Goal: Task Accomplishment & Management: Manage account settings

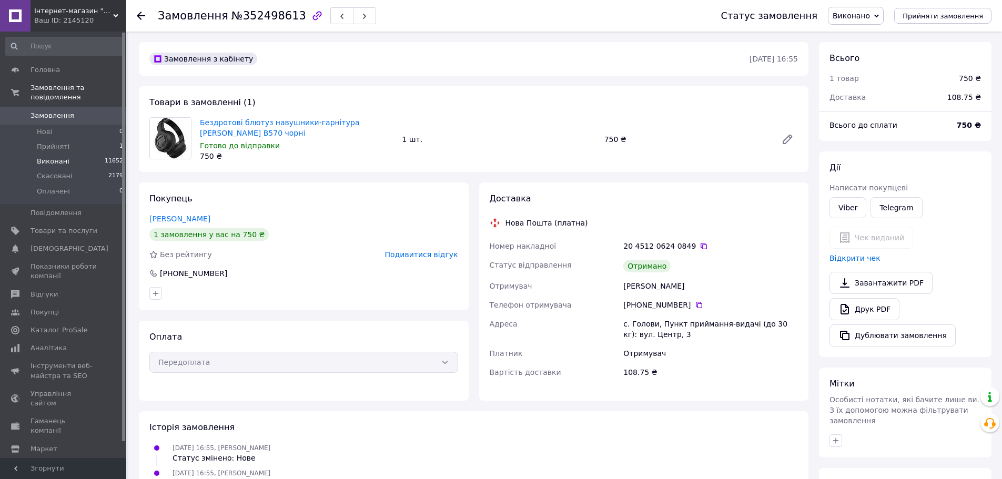
click at [62, 157] on span "Виконані" at bounding box center [53, 161] width 33 height 9
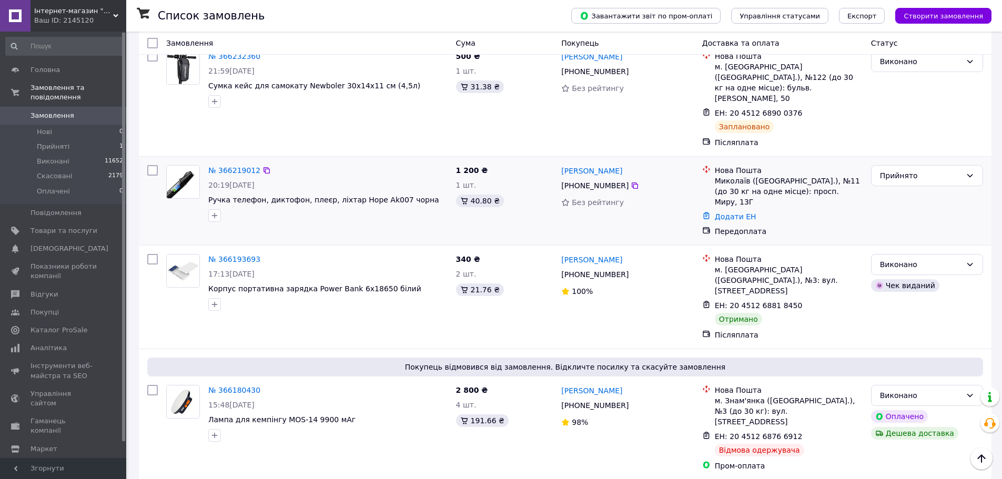
scroll to position [474, 0]
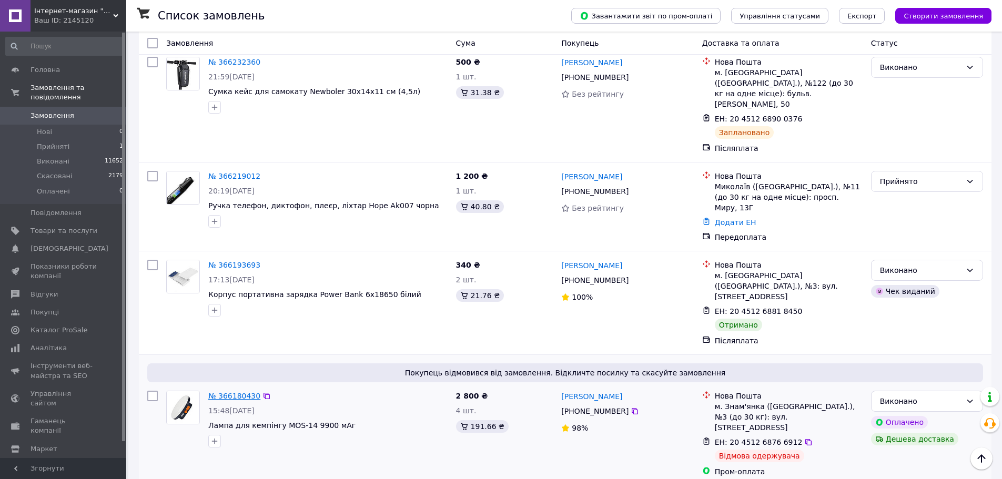
click at [239, 392] on link "№ 366180430" at bounding box center [234, 396] width 52 height 8
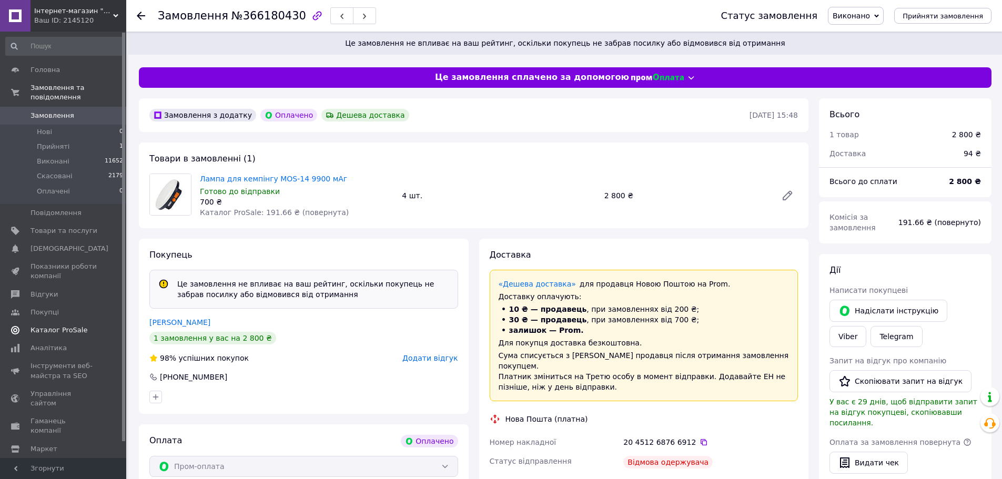
click at [49, 326] on span "Каталог ProSale" at bounding box center [59, 330] width 57 height 9
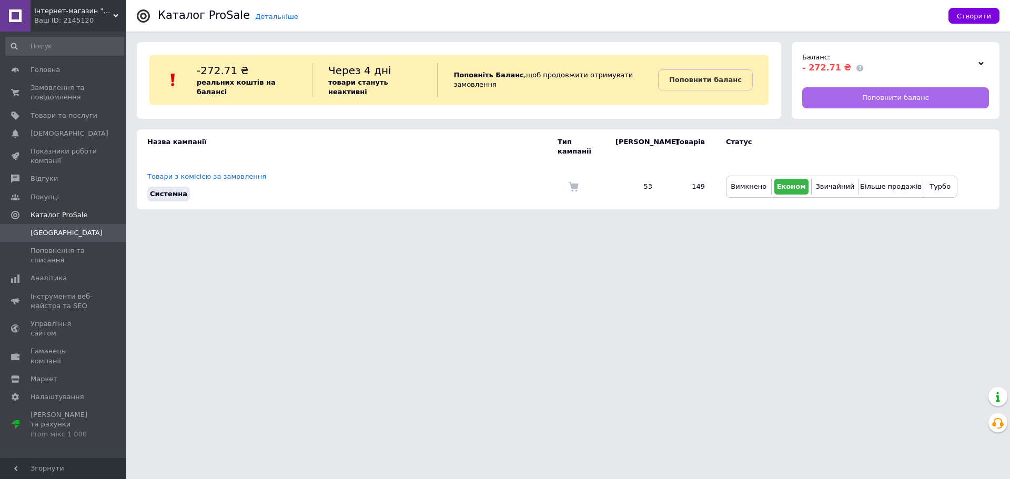
click at [905, 95] on span "Поповнити баланс" at bounding box center [895, 97] width 67 height 9
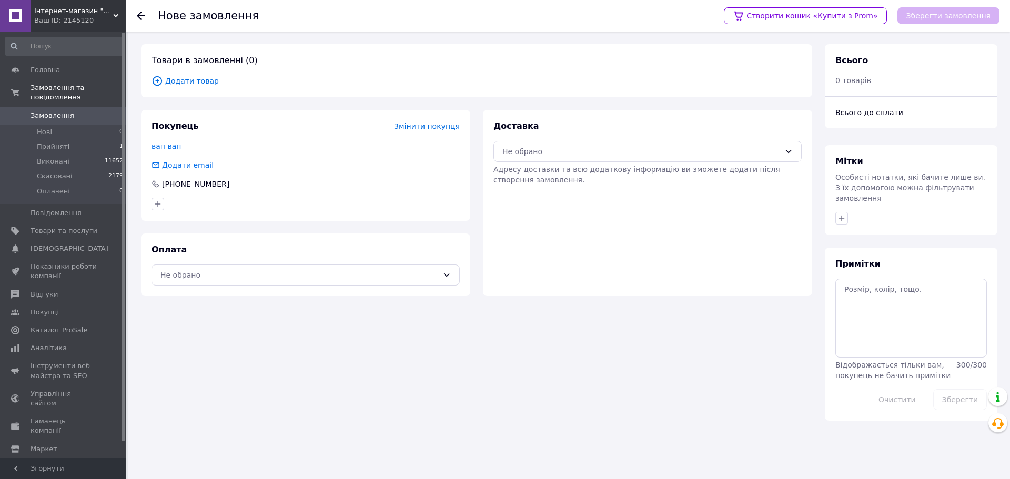
click at [204, 81] on span "Додати товар" at bounding box center [477, 81] width 650 height 12
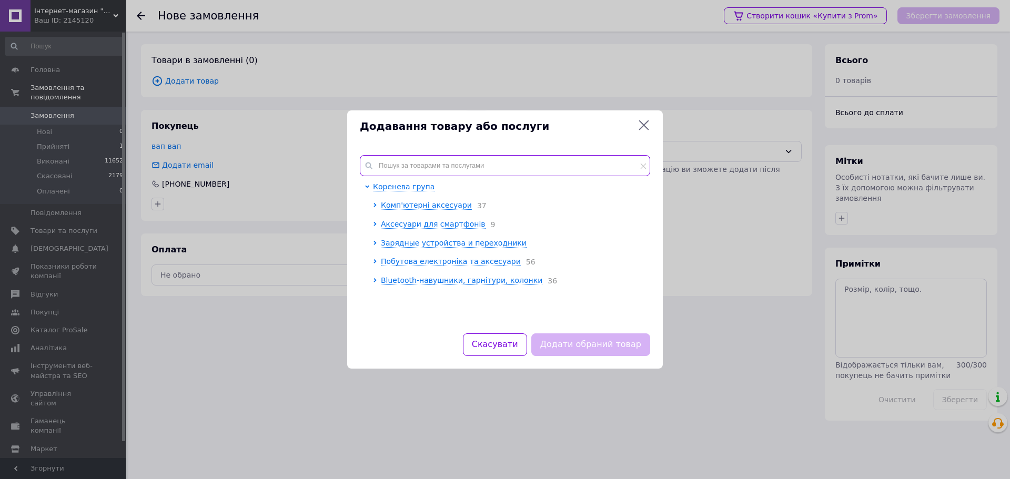
click at [394, 167] on input "text" at bounding box center [505, 165] width 290 height 21
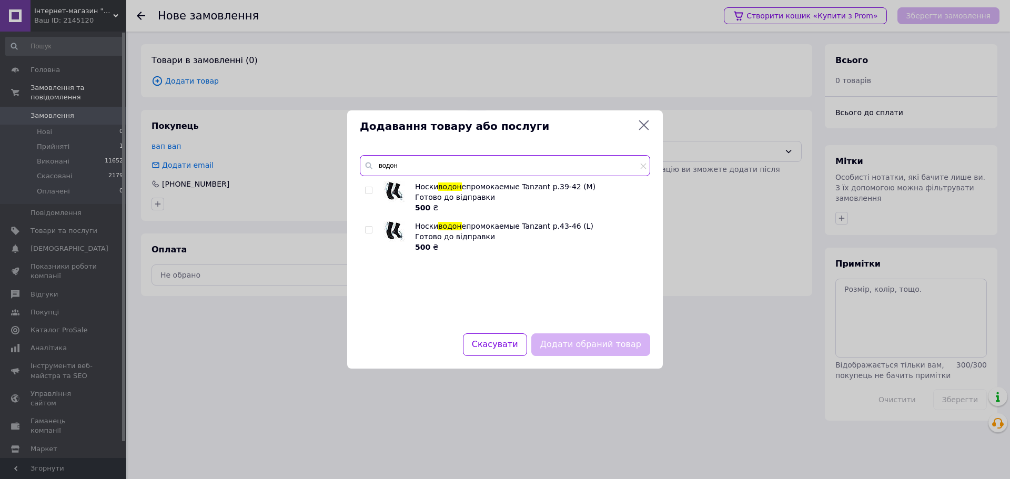
type input "водон"
click at [372, 230] on input "checkbox" at bounding box center [368, 230] width 7 height 7
checkbox input "true"
click at [616, 346] on button "Додати обраний товар" at bounding box center [590, 345] width 119 height 23
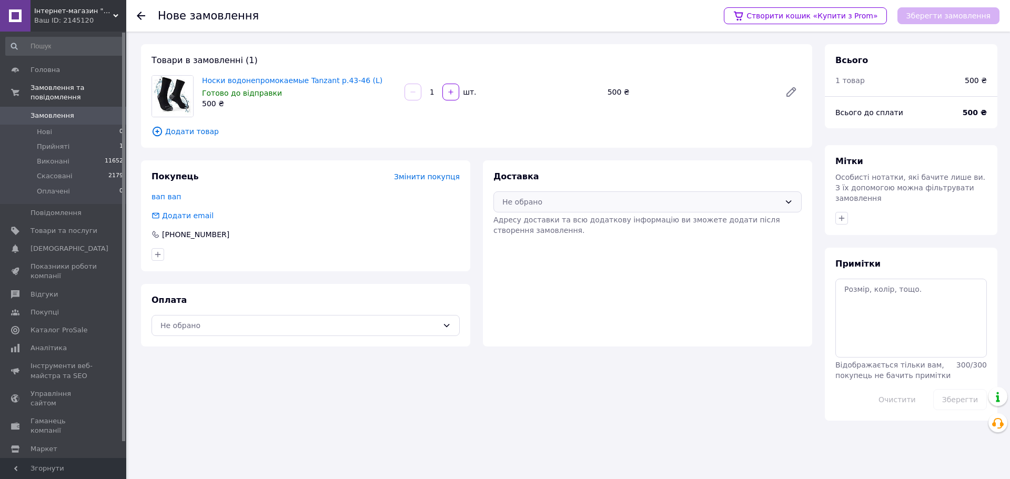
click at [637, 204] on div "Не обрано" at bounding box center [642, 202] width 278 height 12
click at [528, 247] on span "Нова Пошта (платна)" at bounding box center [655, 245] width 275 height 11
click at [258, 326] on div "Не обрано" at bounding box center [299, 326] width 278 height 12
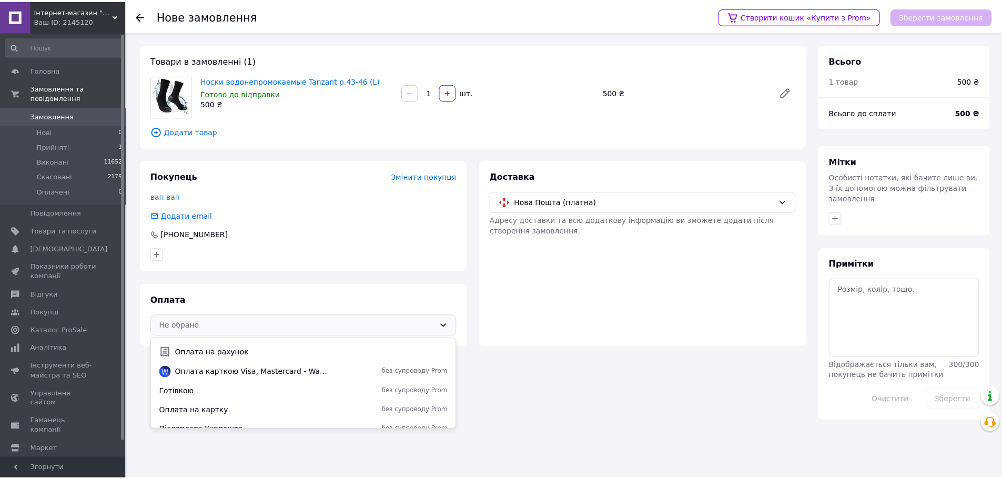
scroll to position [65, 0]
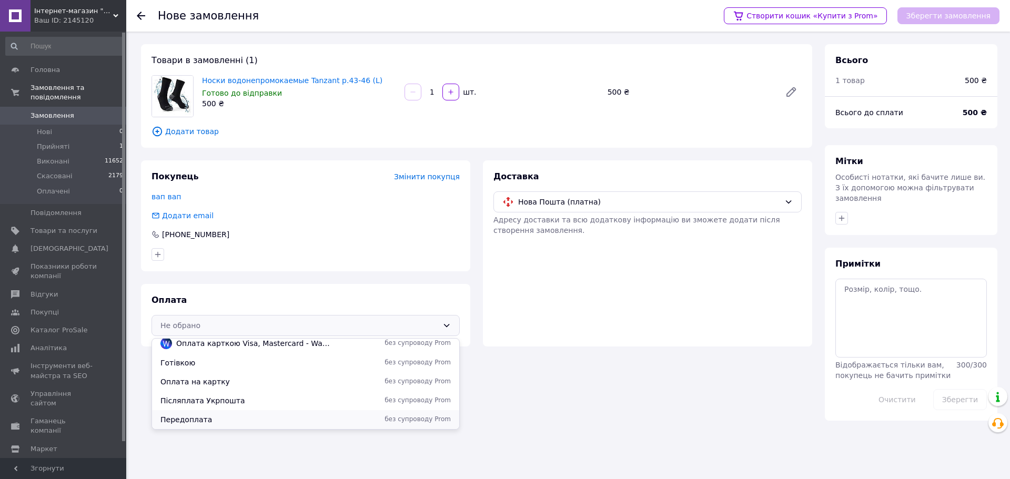
click at [220, 417] on span "Передоплата" at bounding box center [246, 420] width 173 height 11
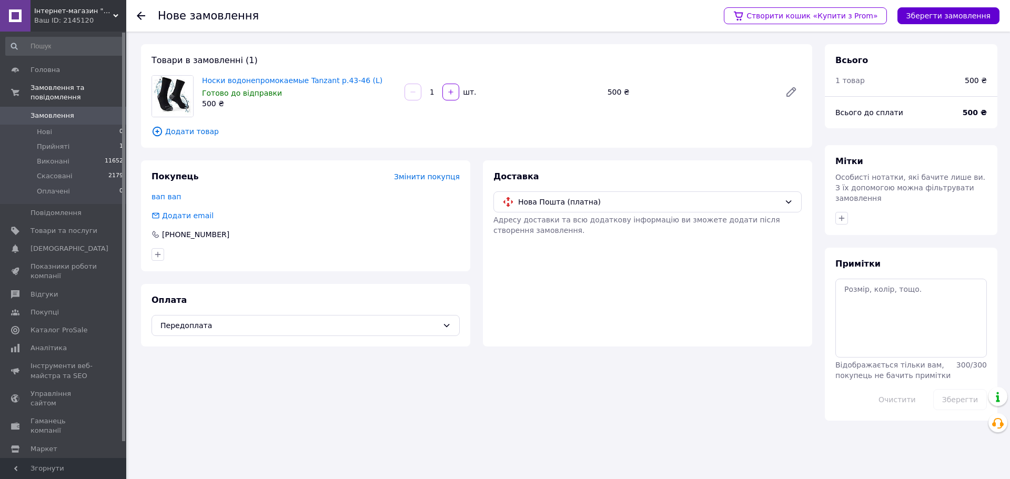
click at [969, 18] on button "Зберегти замовлення" at bounding box center [949, 15] width 102 height 17
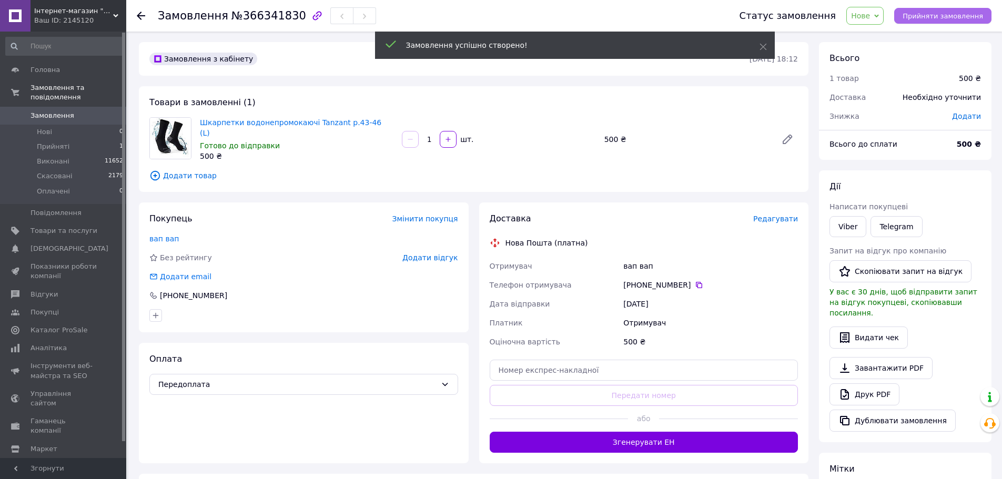
click at [961, 15] on span "Прийняти замовлення" at bounding box center [943, 16] width 81 height 8
click at [891, 227] on link "Telegram" at bounding box center [897, 226] width 52 height 21
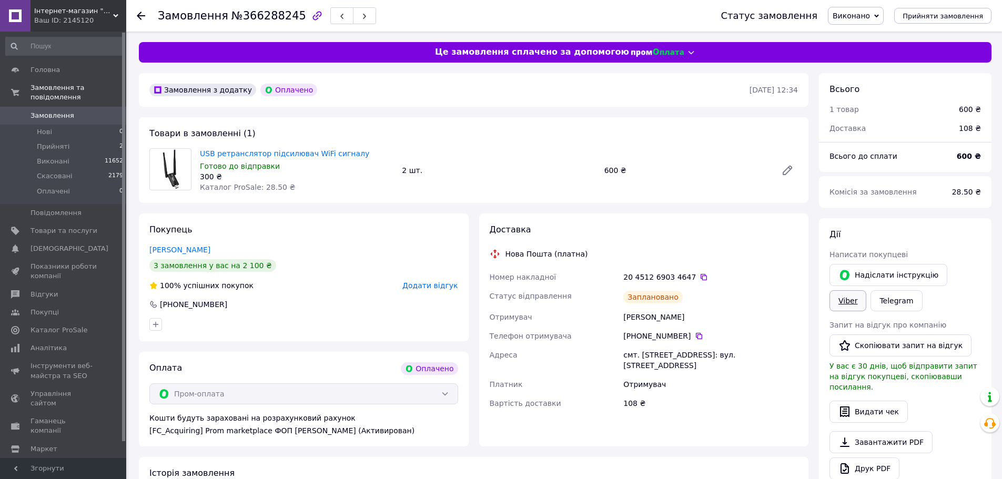
click at [867, 290] on link "Viber" at bounding box center [848, 300] width 37 height 21
click at [700, 274] on icon at bounding box center [704, 277] width 8 height 8
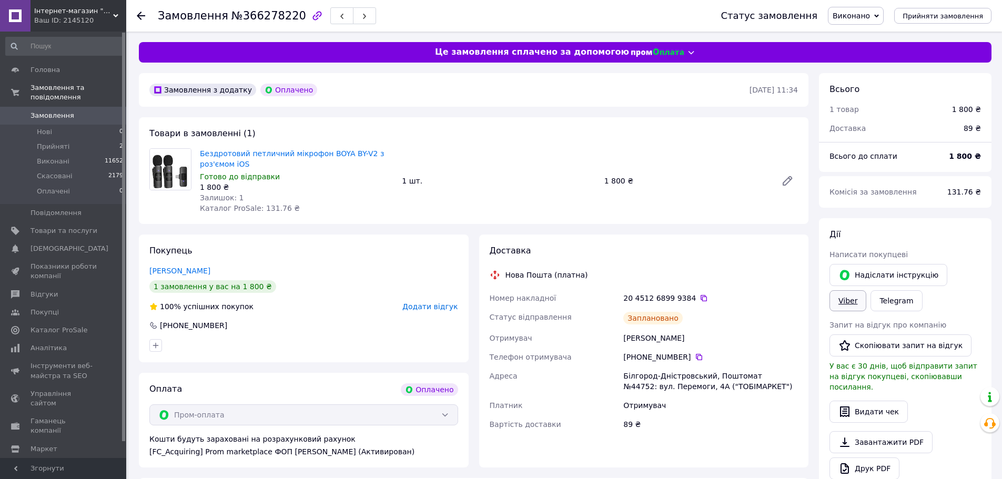
click at [867, 290] on link "Viber" at bounding box center [848, 300] width 37 height 21
